Goal: Task Accomplishment & Management: Use online tool/utility

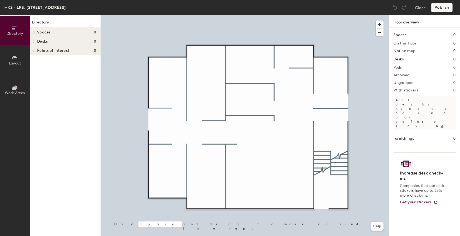
click at [235, 15] on div at bounding box center [245, 15] width 288 height 0
click at [13, 62] on span "Layout" at bounding box center [15, 63] width 12 height 5
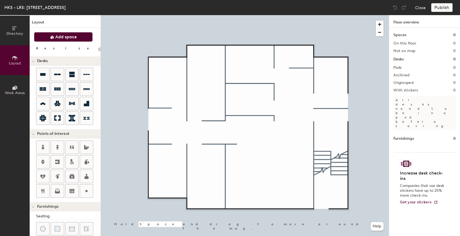
click at [55, 38] on span "Add space" at bounding box center [66, 36] width 22 height 5
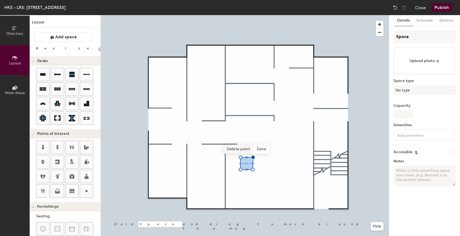
click at [244, 150] on span "Delete point" at bounding box center [239, 148] width 30 height 9
click at [254, 149] on span "Remove" at bounding box center [253, 148] width 22 height 9
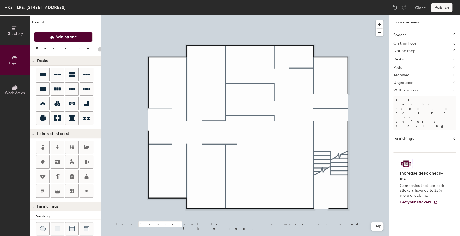
click at [56, 38] on span "Add space" at bounding box center [66, 36] width 22 height 5
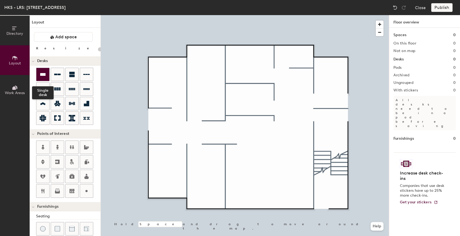
click at [45, 72] on icon at bounding box center [43, 74] width 6 height 6
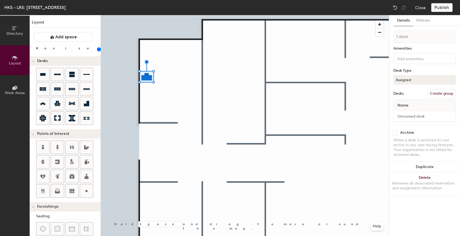
drag, startPoint x: 54, startPoint y: 49, endPoint x: 60, endPoint y: 49, distance: 5.7
click at [98, 49] on input "range" at bounding box center [98, 49] width 0 height 4
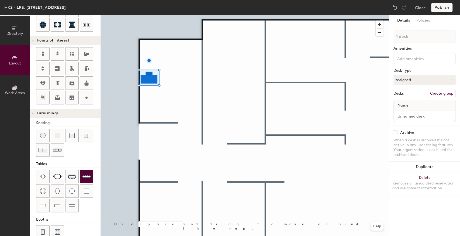
scroll to position [102, 0]
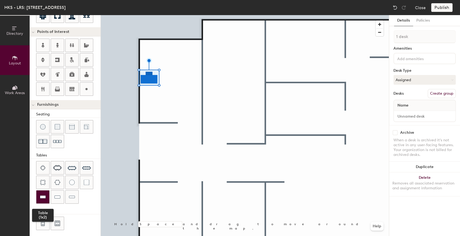
drag, startPoint x: 42, startPoint y: 193, endPoint x: 47, endPoint y: 191, distance: 6.0
click at [42, 194] on img at bounding box center [43, 196] width 6 height 5
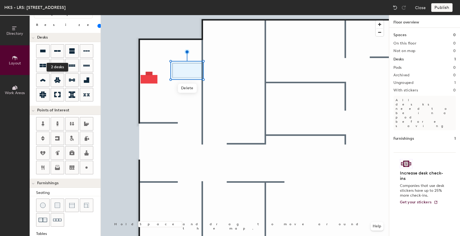
scroll to position [0, 0]
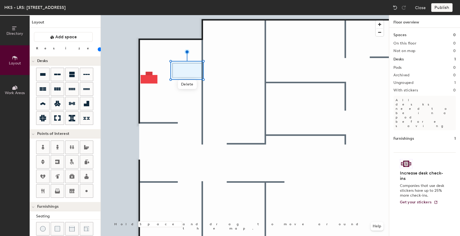
click at [98, 48] on input "range" at bounding box center [98, 49] width 0 height 4
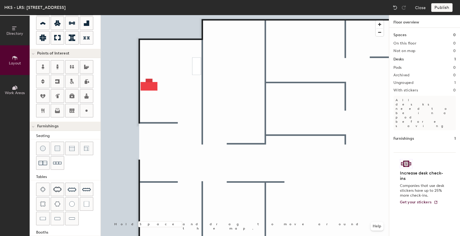
scroll to position [90, 0]
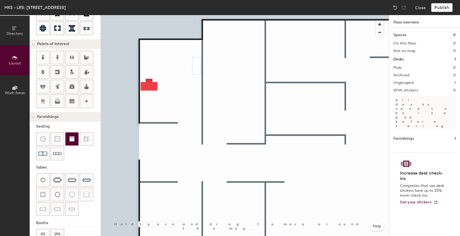
click at [72, 139] on img at bounding box center [71, 138] width 5 height 5
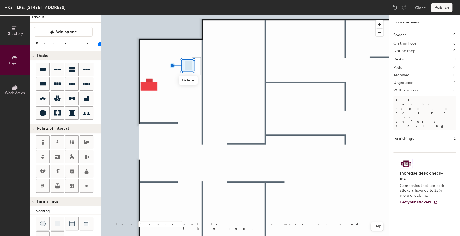
scroll to position [0, 0]
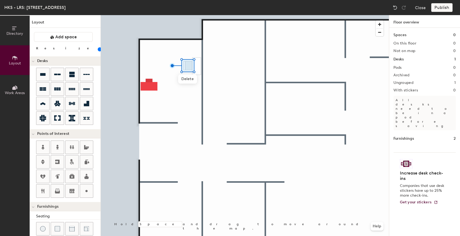
click at [98, 49] on input "range" at bounding box center [98, 49] width 0 height 4
click at [146, 15] on div at bounding box center [245, 15] width 288 height 0
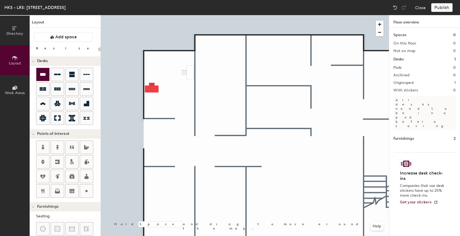
click at [41, 75] on icon at bounding box center [42, 74] width 5 height 3
click at [43, 74] on icon at bounding box center [42, 74] width 5 height 3
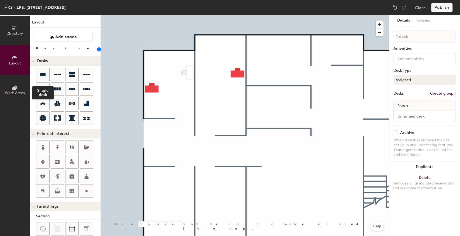
click at [42, 73] on icon at bounding box center [43, 74] width 6 height 6
click at [153, 15] on div at bounding box center [245, 15] width 288 height 0
click at [176, 15] on div at bounding box center [245, 15] width 288 height 0
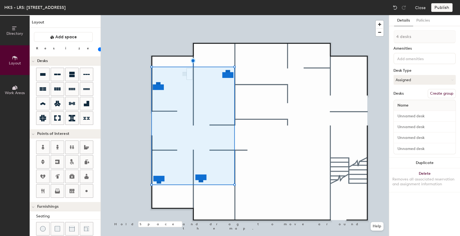
click at [446, 92] on button "Create group" at bounding box center [441, 93] width 28 height 9
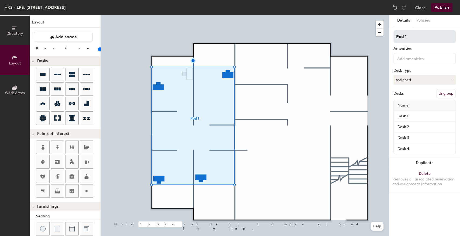
type input "20"
click at [370, 38] on div "Directory Layout Work Areas Layout Add space Resize Desks Points of Interest Fu…" at bounding box center [230, 125] width 460 height 221
type input "G"
type input "20"
type input "Grou"
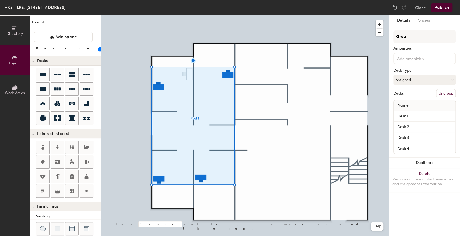
type input "20"
type input "Ground"
type input "20"
type input "Ground"
type input "20"
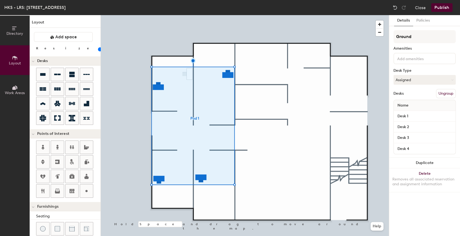
type input "Ground 1"
type input "20"
type input "Ground 1"
type input "20"
type input "Ground 1 D"
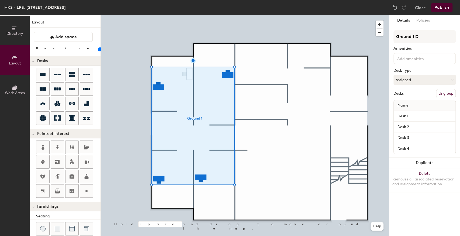
type input "20"
type input "Ground 1 Des"
type input "20"
type input "Ground 1 Desks"
type input "20"
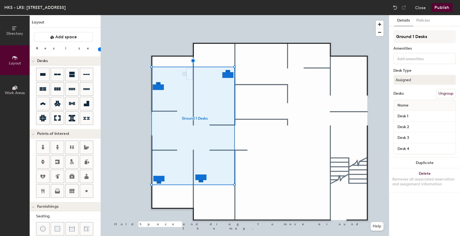
type input "Ground 1 Desks"
click at [437, 95] on button "Ungroup" at bounding box center [446, 93] width 20 height 9
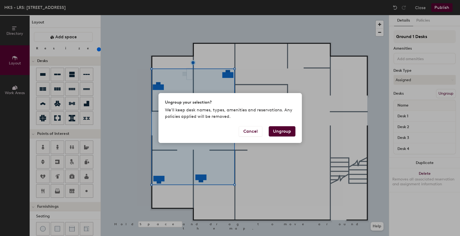
click at [280, 129] on button "Ungroup" at bounding box center [281, 131] width 27 height 10
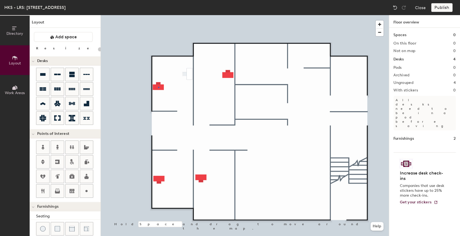
click at [158, 15] on div at bounding box center [245, 15] width 288 height 0
type input "160"
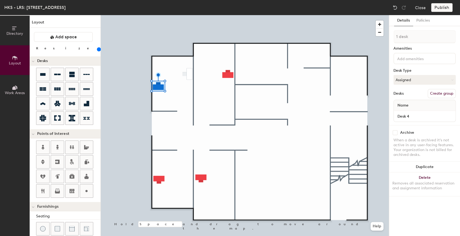
click at [442, 95] on button "Create group" at bounding box center [441, 93] width 28 height 9
drag, startPoint x: 416, startPoint y: 36, endPoint x: 377, endPoint y: 36, distance: 39.0
click at [377, 36] on div "Directory Layout Work Areas Layout Add space Resize Desks Points of Interest Fu…" at bounding box center [230, 125] width 460 height 221
type input "Office 101"
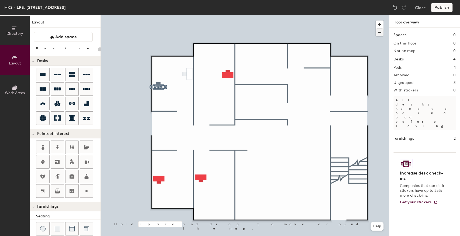
type input "160"
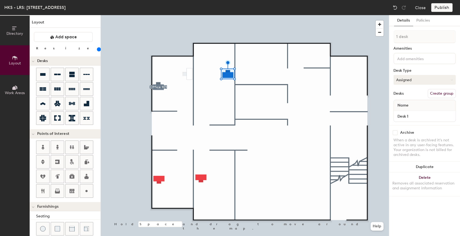
click at [449, 93] on button "Create group" at bounding box center [441, 93] width 28 height 9
drag, startPoint x: 391, startPoint y: 37, endPoint x: 378, endPoint y: 35, distance: 13.1
click at [378, 35] on div "Directory Layout Work Areas Layout Add space Resize Desks Points of Interest Fu…" at bounding box center [230, 125] width 460 height 221
type input "[PERSON_NAME]'s Office"
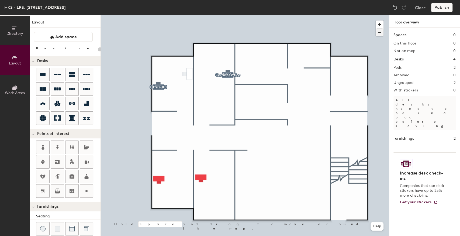
type input "160"
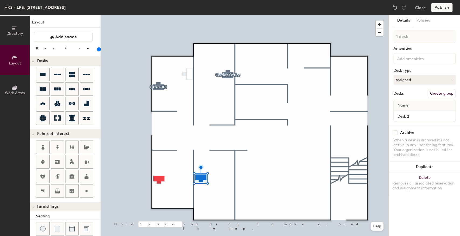
click at [444, 93] on button "Create group" at bounding box center [441, 93] width 28 height 9
click at [362, 38] on div "Directory Layout Work Areas Layout Add space Resize Desks Points of Interest Fu…" at bounding box center [230, 125] width 460 height 221
type input "Private Offices"
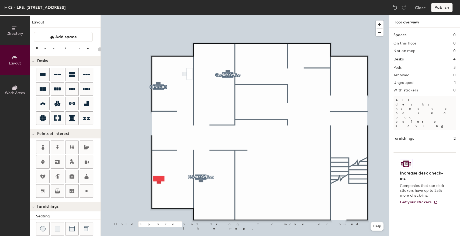
type input "160"
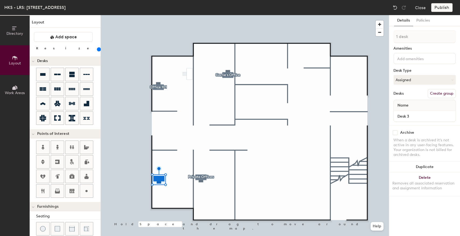
click at [434, 94] on button "Create group" at bounding box center [441, 93] width 28 height 9
drag, startPoint x: 407, startPoint y: 36, endPoint x: 405, endPoint y: 37, distance: 2.9
click at [405, 37] on input "Pod 4" at bounding box center [424, 36] width 62 height 13
click at [387, 38] on div "Directory Layout Work Areas Layout Add space Resize Desks Points of Interest Fu…" at bounding box center [230, 125] width 460 height 221
type input "Pod 1"
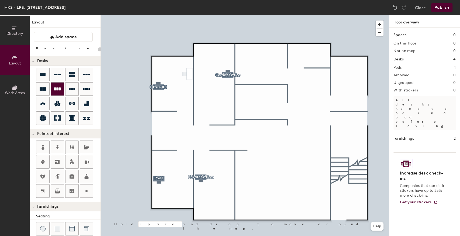
click at [56, 88] on icon at bounding box center [57, 89] width 6 height 6
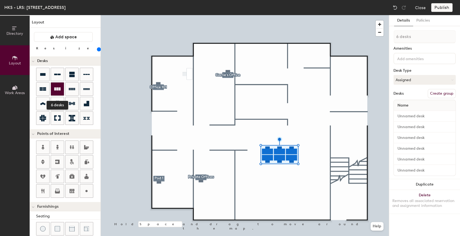
click at [55, 92] on div at bounding box center [57, 88] width 13 height 13
click at [301, 15] on div at bounding box center [245, 15] width 288 height 0
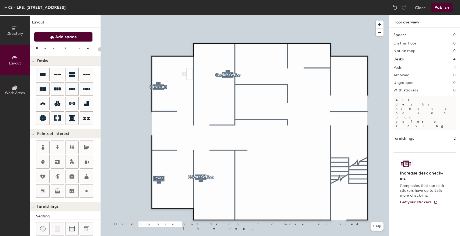
click at [56, 36] on span "Add space" at bounding box center [66, 36] width 22 height 5
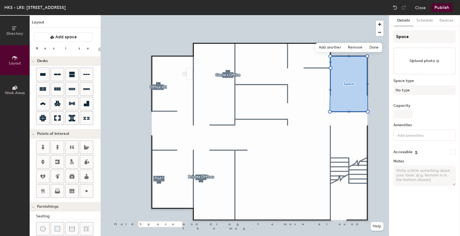
type input "20"
click at [354, 36] on div "Directory Layout Work Areas Layout Add space Resize Desks Points of Interest Fu…" at bounding box center [230, 125] width 460 height 221
type input "Conf"
type input "20"
type input "Conf."
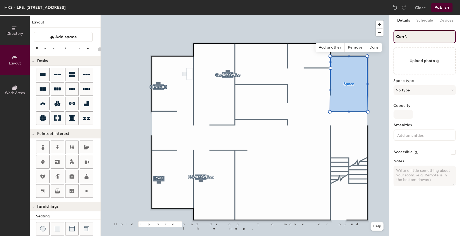
type input "20"
type input "Conf."
type input "20"
type input "Conf. 1"
type input "20"
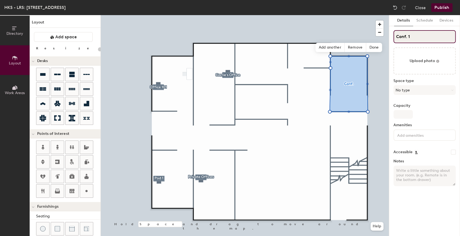
type input "Conf. 12"
type input "20"
type input "Conf. 120"
type input "20"
type input "Conf. 120"
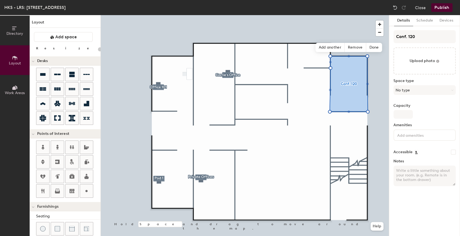
drag, startPoint x: 395, startPoint y: 170, endPoint x: 408, endPoint y: 171, distance: 12.4
click at [395, 170] on textarea "Notes" at bounding box center [424, 175] width 62 height 20
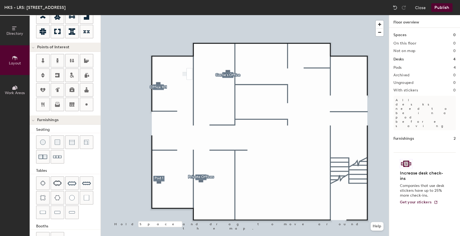
scroll to position [84, 0]
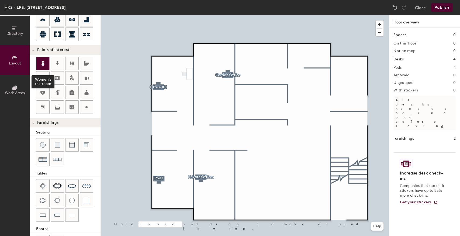
click at [45, 61] on icon at bounding box center [43, 63] width 6 height 6
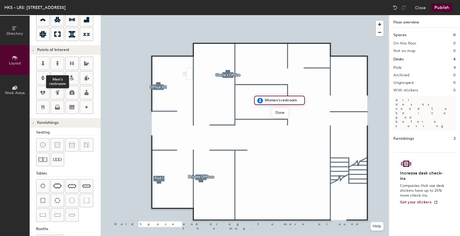
drag, startPoint x: 55, startPoint y: 61, endPoint x: 79, endPoint y: 68, distance: 24.2
click at [55, 61] on icon at bounding box center [57, 63] width 6 height 6
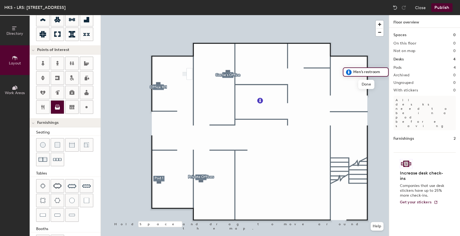
click at [58, 104] on icon at bounding box center [57, 107] width 6 height 6
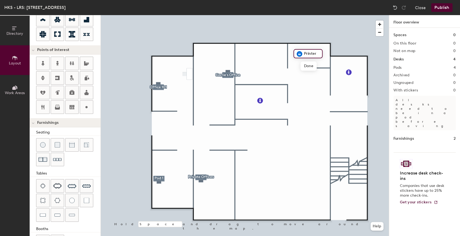
type input "20"
click at [318, 54] on input "Printer" at bounding box center [310, 54] width 17 height 8
drag, startPoint x: 320, startPoint y: 53, endPoint x: 313, endPoint y: 55, distance: 6.9
click at [307, 55] on div "Printer" at bounding box center [307, 53] width 29 height 9
click at [312, 54] on input "Printer" at bounding box center [310, 54] width 17 height 8
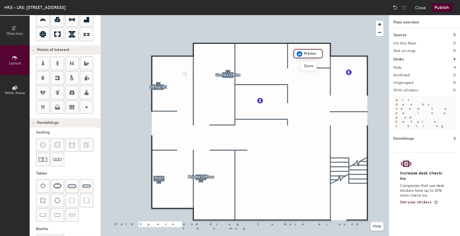
click at [315, 53] on input "Printer" at bounding box center [310, 54] width 17 height 8
drag, startPoint x: 318, startPoint y: 53, endPoint x: 308, endPoint y: 54, distance: 10.2
click at [308, 54] on input "Printer" at bounding box center [310, 54] width 17 height 8
type input "Printing Office"
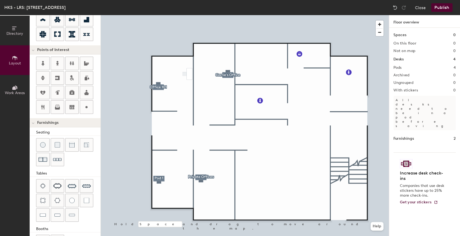
scroll to position [102, 0]
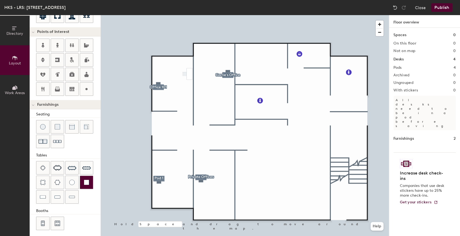
click at [86, 180] on img at bounding box center [86, 181] width 5 height 5
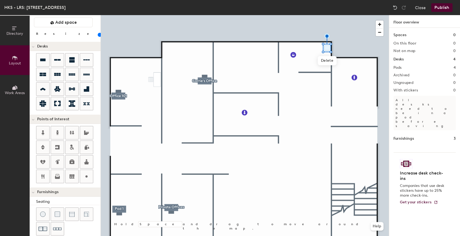
scroll to position [12, 0]
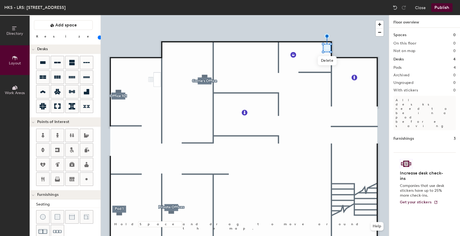
drag, startPoint x: 51, startPoint y: 35, endPoint x: 54, endPoint y: 39, distance: 5.5
click at [98, 38] on div at bounding box center [98, 37] width 0 height 6
click at [98, 38] on input "range" at bounding box center [98, 37] width 0 height 4
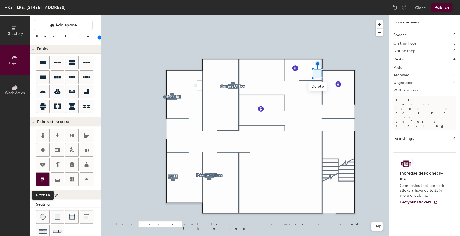
click at [42, 178] on icon at bounding box center [43, 179] width 6 height 6
type input "20"
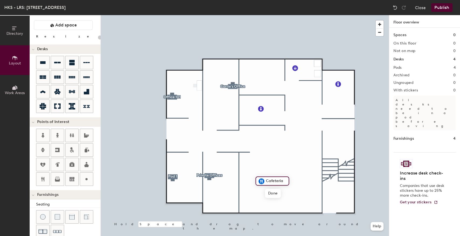
scroll to position [0, 0]
type input "Cafeteria"
click at [267, 15] on div at bounding box center [245, 15] width 288 height 0
click at [72, 164] on icon at bounding box center [71, 164] width 5 height 5
type input "20"
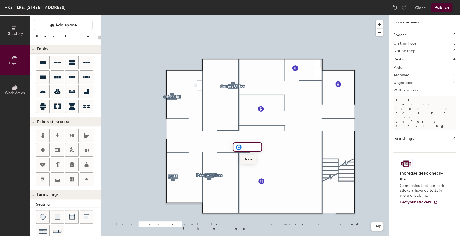
click at [248, 158] on span "Done" at bounding box center [248, 159] width 16 height 9
click at [255, 160] on span "Delete" at bounding box center [257, 159] width 19 height 9
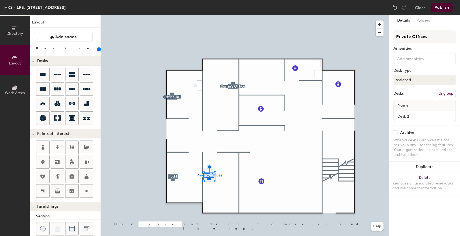
click at [401, 59] on input at bounding box center [420, 58] width 48 height 6
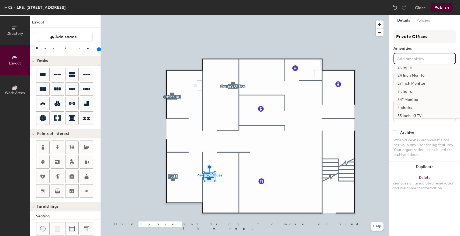
scroll to position [18, 0]
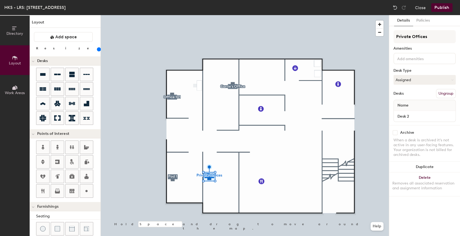
click at [397, 47] on div "Amenities" at bounding box center [424, 48] width 62 height 4
click at [410, 81] on button "Assigned" at bounding box center [424, 80] width 62 height 10
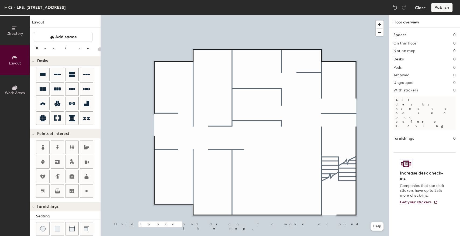
click at [421, 8] on button "Close" at bounding box center [420, 7] width 11 height 9
type input "20"
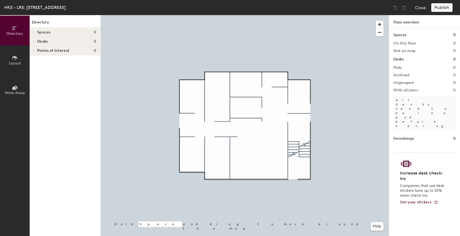
click at [12, 59] on icon at bounding box center [15, 58] width 6 height 6
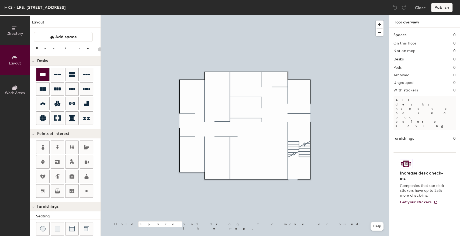
click at [46, 74] on div at bounding box center [42, 74] width 13 height 13
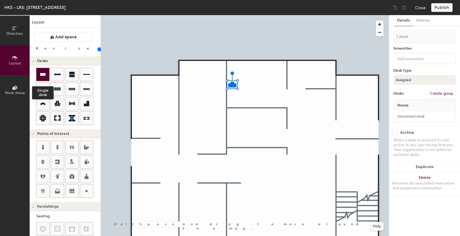
click at [44, 73] on icon at bounding box center [43, 74] width 6 height 6
click at [409, 81] on button "Assigned" at bounding box center [424, 80] width 62 height 10
click at [405, 111] on div "Hoteled" at bounding box center [420, 113] width 54 height 8
drag, startPoint x: 55, startPoint y: 48, endPoint x: 64, endPoint y: 51, distance: 8.6
click at [98, 51] on input "range" at bounding box center [98, 49] width 0 height 4
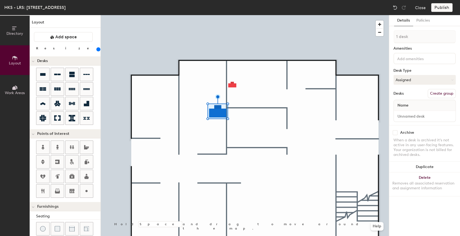
click at [252, 15] on div at bounding box center [245, 15] width 288 height 0
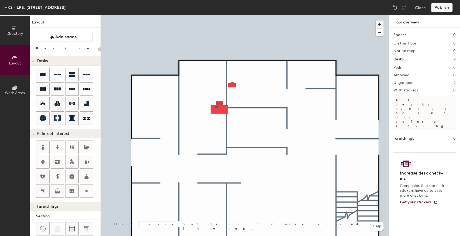
click at [215, 15] on div at bounding box center [245, 15] width 288 height 0
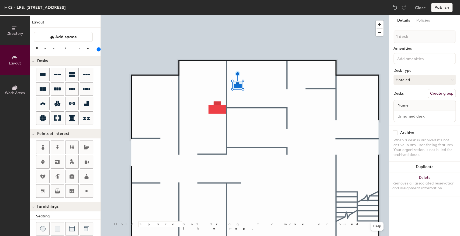
drag, startPoint x: 54, startPoint y: 48, endPoint x: 62, endPoint y: 49, distance: 8.4
click at [98, 49] on input "range" at bounding box center [98, 49] width 0 height 4
click at [234, 15] on div at bounding box center [245, 15] width 288 height 0
click at [439, 91] on button "Create group" at bounding box center [441, 93] width 28 height 9
click at [275, 15] on div at bounding box center [245, 15] width 288 height 0
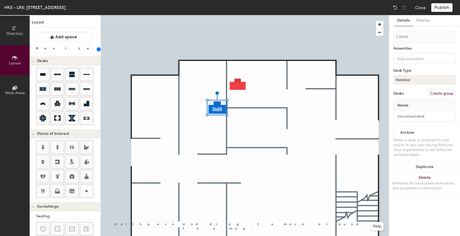
drag, startPoint x: 442, startPoint y: 94, endPoint x: 409, endPoint y: 90, distance: 32.9
click at [441, 94] on button "Create group" at bounding box center [441, 93] width 28 height 9
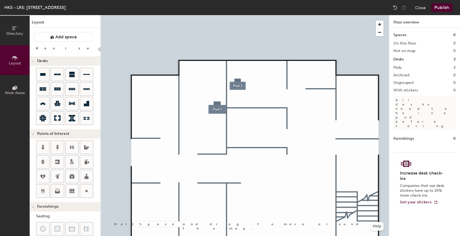
click at [446, 5] on button "Publish" at bounding box center [441, 7] width 21 height 9
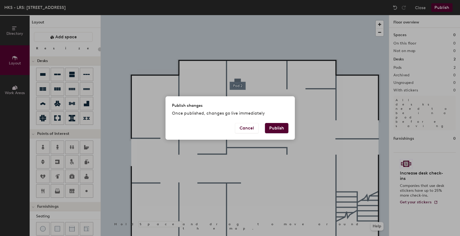
click at [277, 127] on button "Publish" at bounding box center [276, 128] width 23 height 10
type input "20"
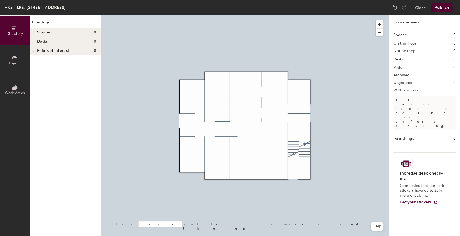
click at [437, 9] on button "Publish" at bounding box center [441, 7] width 21 height 9
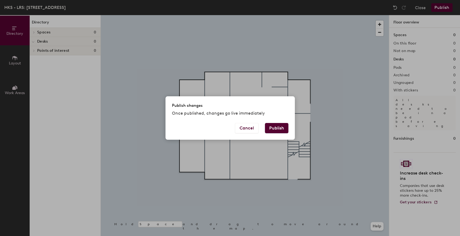
click at [277, 126] on button "Publish" at bounding box center [276, 128] width 23 height 10
